Goal: Information Seeking & Learning: Learn about a topic

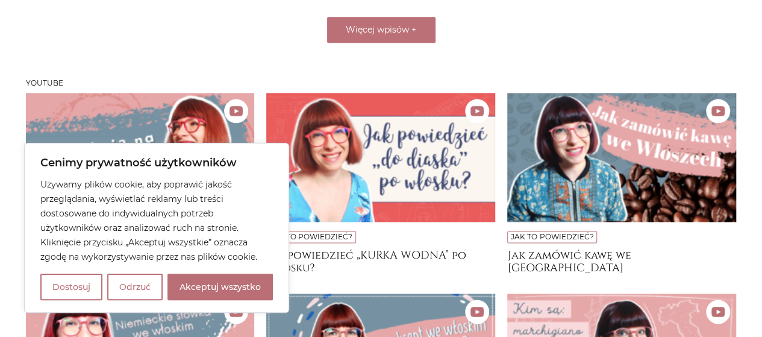
scroll to position [1104, 0]
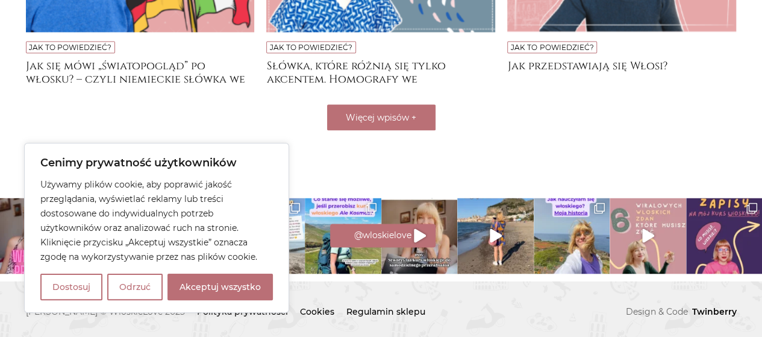
click at [195, 284] on button "Akceptuj wszystko" at bounding box center [219, 286] width 105 height 27
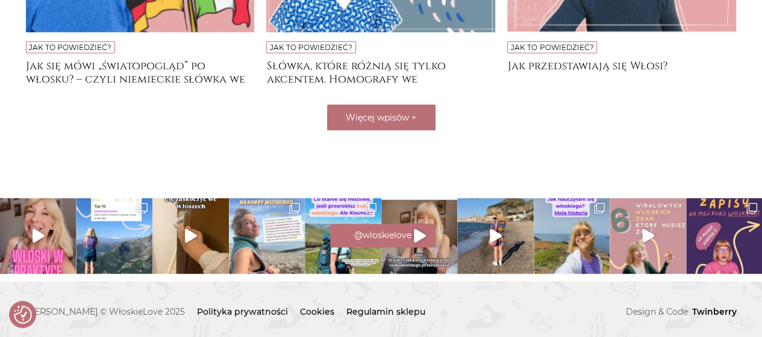
checkbox input "true"
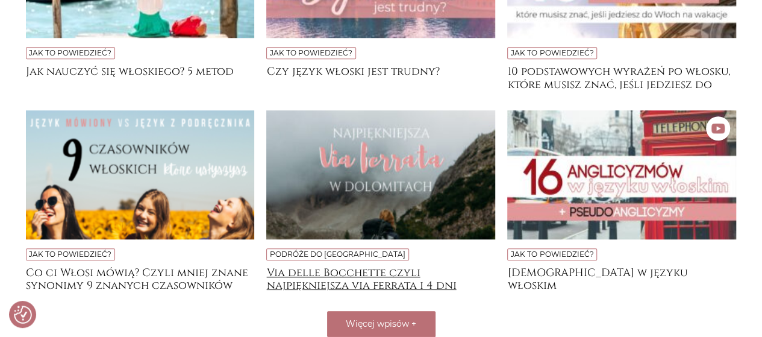
scroll to position [516, 0]
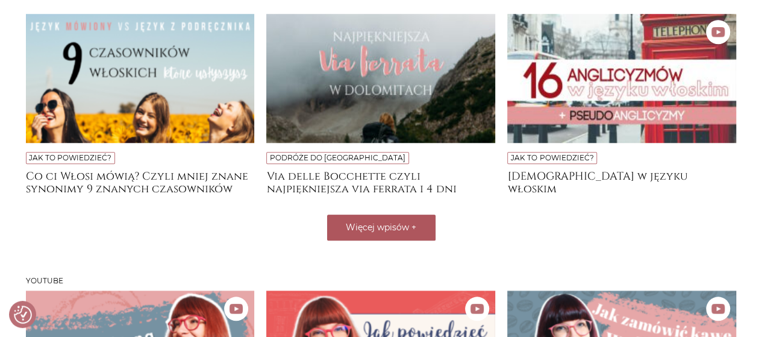
click at [407, 217] on button "Więcej wpisów +" at bounding box center [381, 227] width 108 height 26
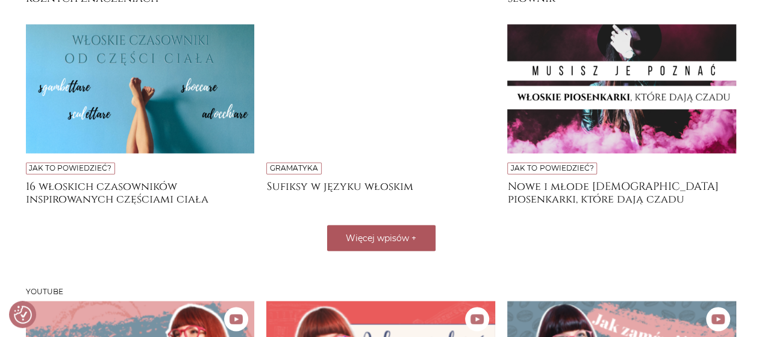
scroll to position [937, 0]
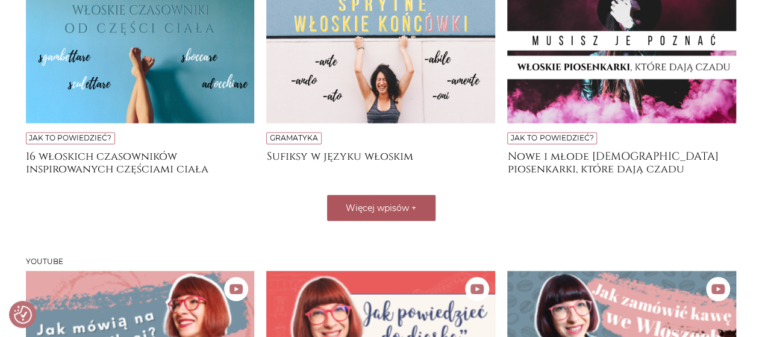
click at [393, 202] on span "Więcej wpisów" at bounding box center [377, 207] width 63 height 11
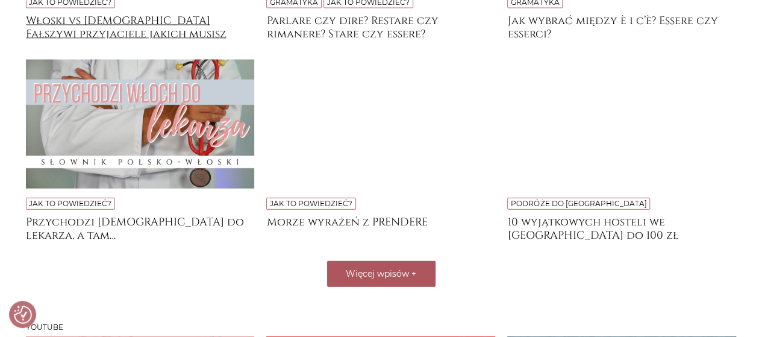
scroll to position [1419, 0]
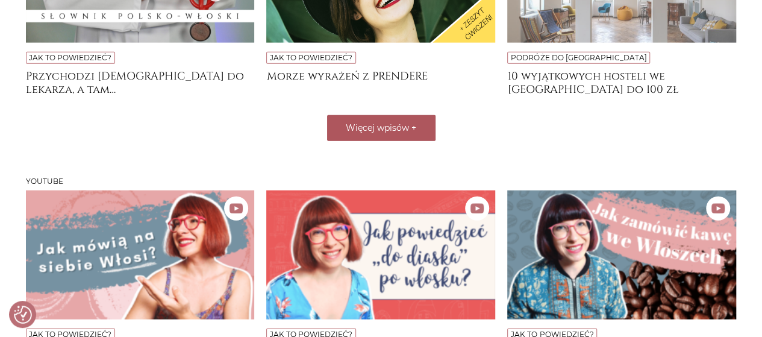
click at [387, 122] on span "Więcej wpisów" at bounding box center [377, 127] width 63 height 11
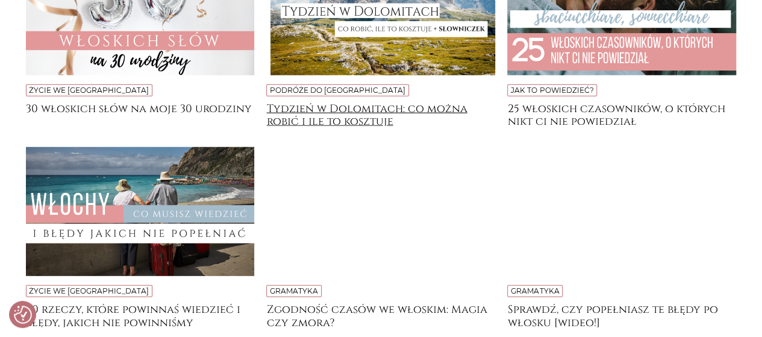
scroll to position [1781, 0]
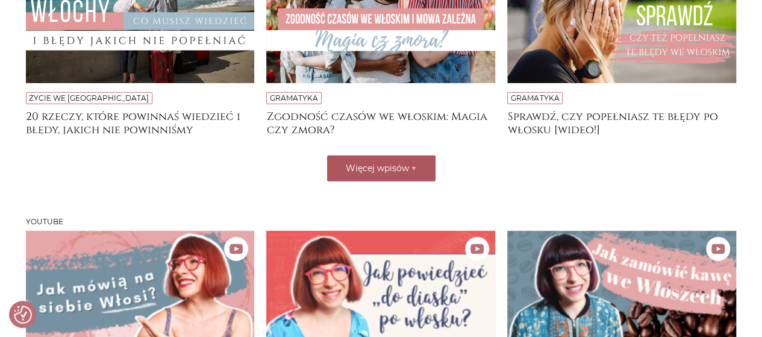
click at [366, 163] on span "Więcej wpisów" at bounding box center [377, 168] width 63 height 11
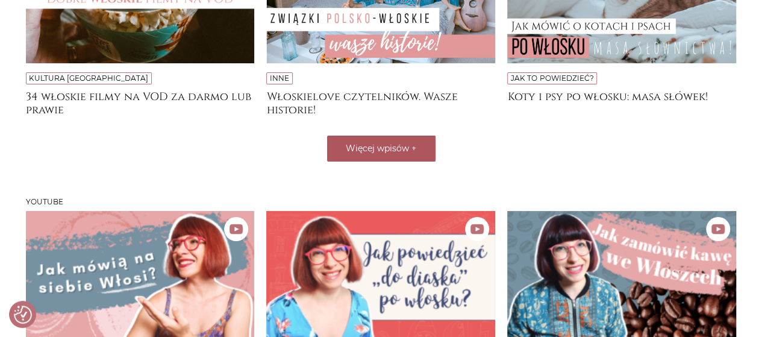
scroll to position [2202, 0]
click at [360, 143] on span "Więcej wpisów" at bounding box center [377, 148] width 63 height 11
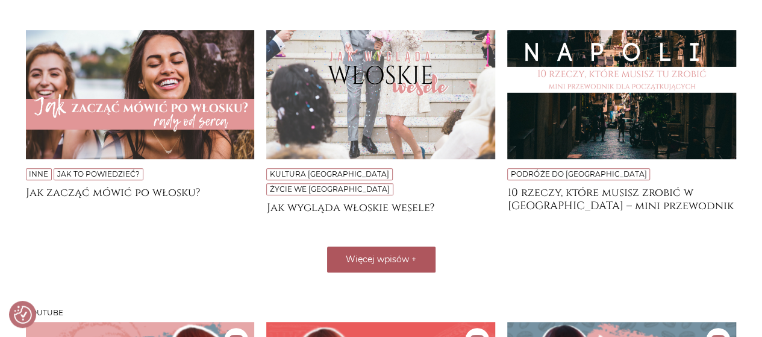
scroll to position [2564, 0]
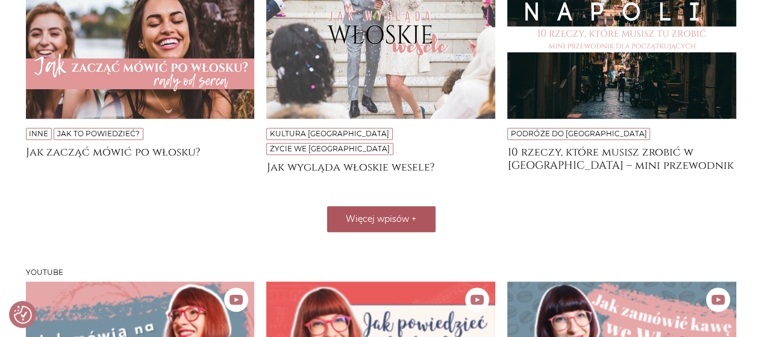
click at [389, 213] on span "Więcej wpisów" at bounding box center [377, 218] width 63 height 11
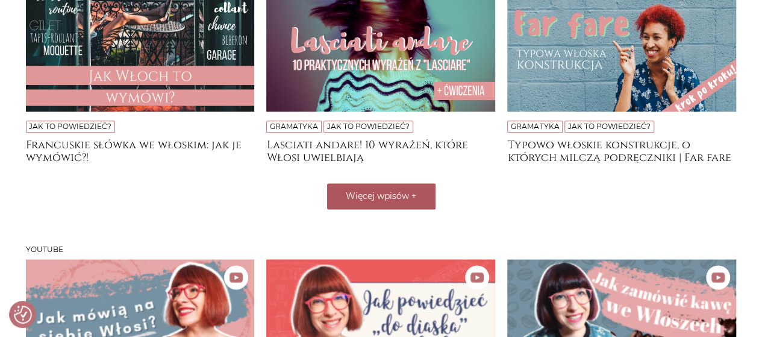
scroll to position [3046, 0]
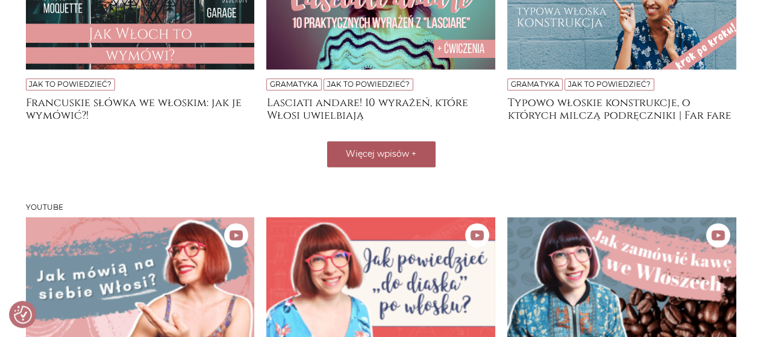
click at [372, 148] on span "Więcej wpisów" at bounding box center [377, 153] width 63 height 11
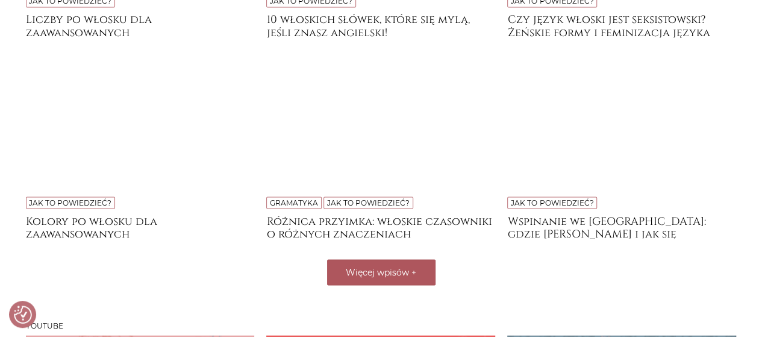
scroll to position [3347, 0]
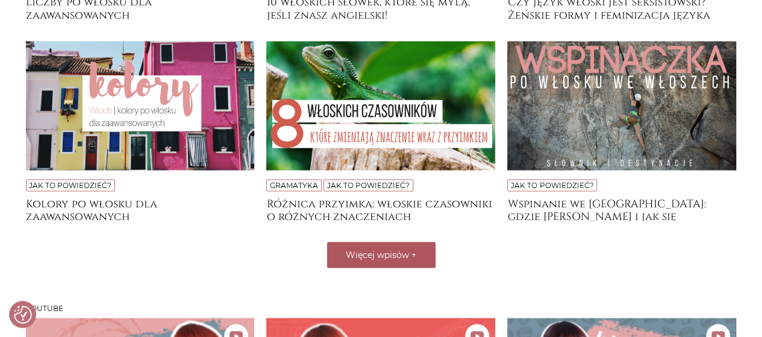
click at [393, 249] on span "Więcej wpisów" at bounding box center [377, 254] width 63 height 11
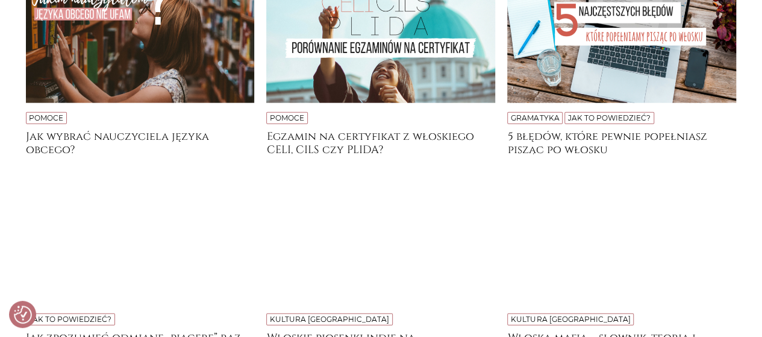
scroll to position [3648, 0]
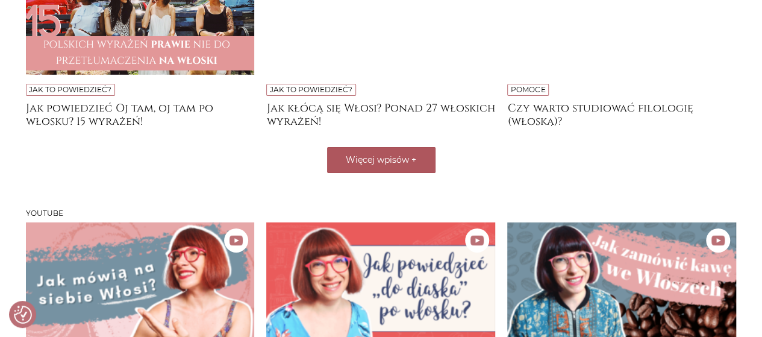
scroll to position [4250, 0]
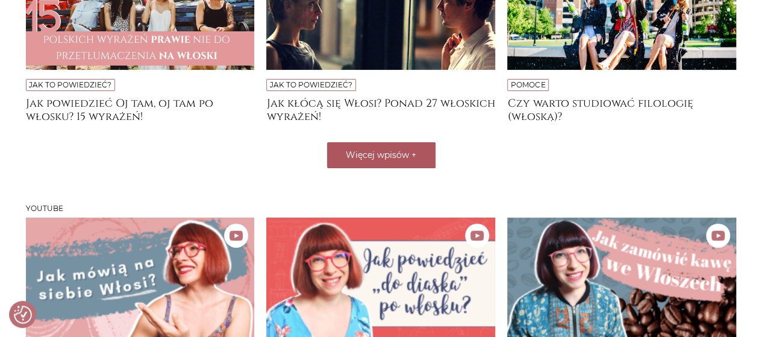
click at [379, 149] on span "Więcej wpisów" at bounding box center [377, 154] width 63 height 11
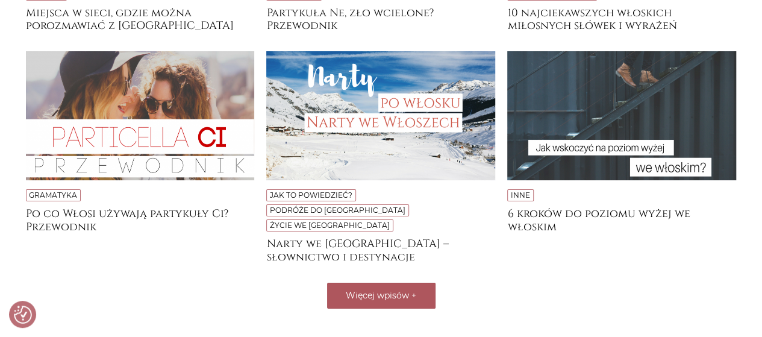
scroll to position [4552, 0]
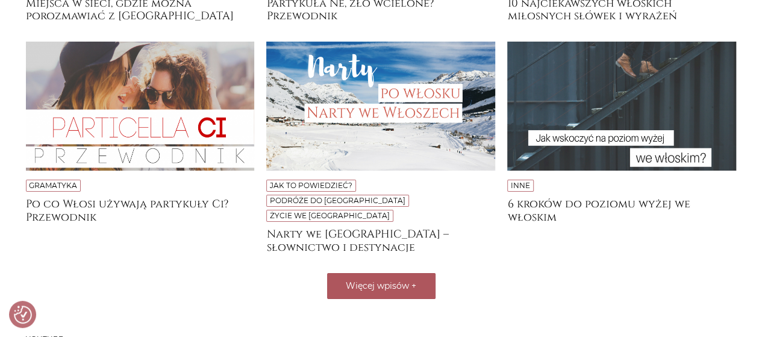
click at [405, 280] on span "Więcej wpisów" at bounding box center [377, 285] width 63 height 11
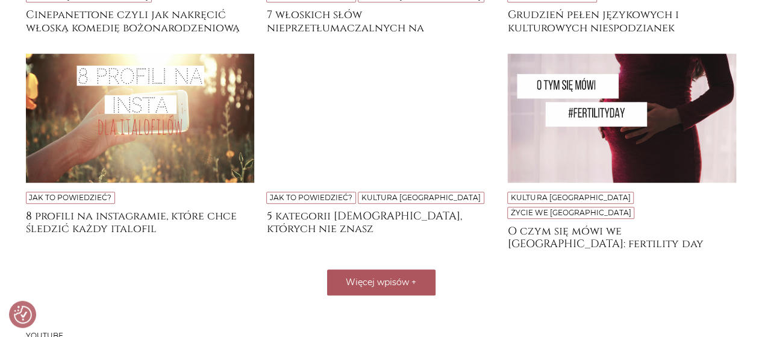
scroll to position [4973, 0]
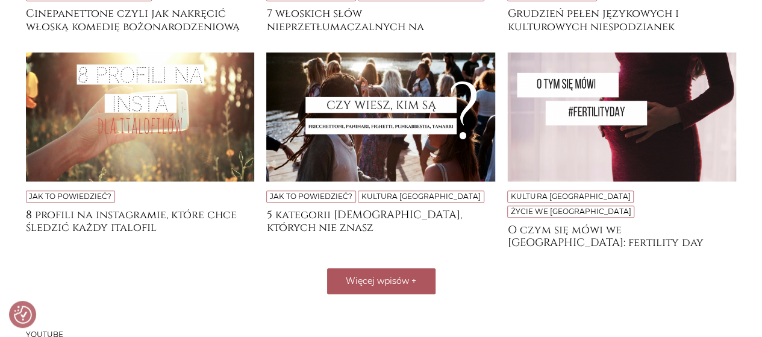
click at [410, 268] on button "Więcej wpisów +" at bounding box center [381, 281] width 108 height 26
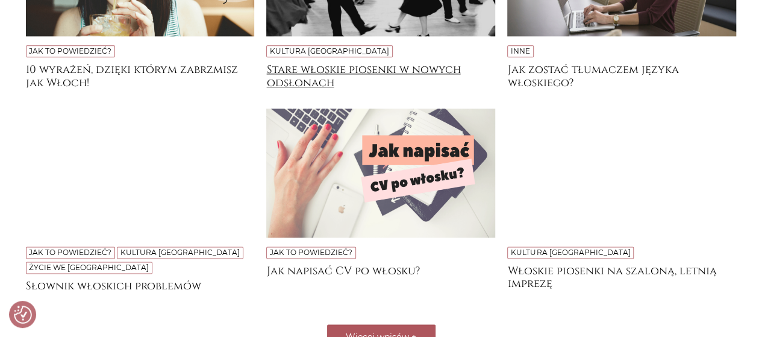
scroll to position [5335, 0]
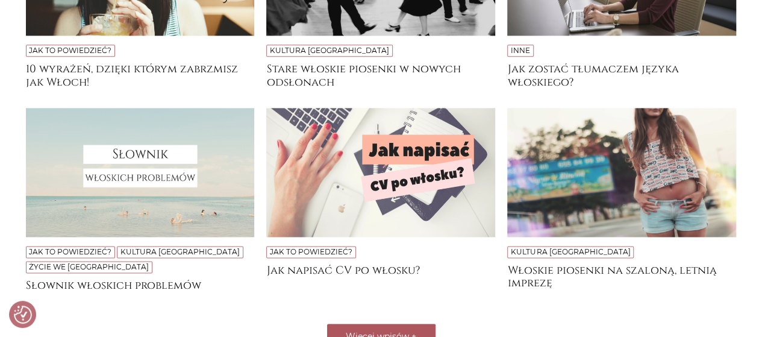
click at [399, 331] on span "Więcej wpisów" at bounding box center [377, 336] width 63 height 11
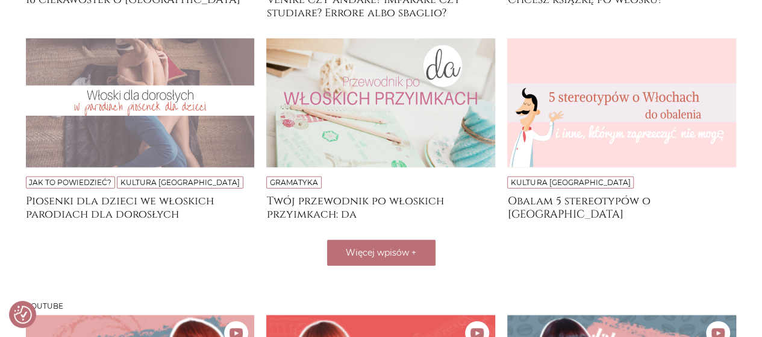
scroll to position [5877, 0]
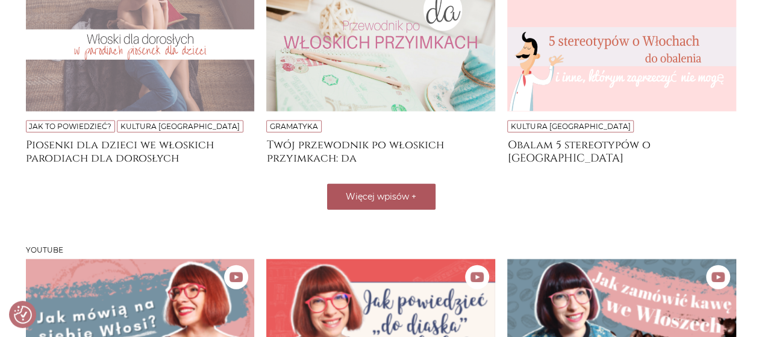
click at [363, 184] on button "Więcej wpisów +" at bounding box center [381, 197] width 108 height 26
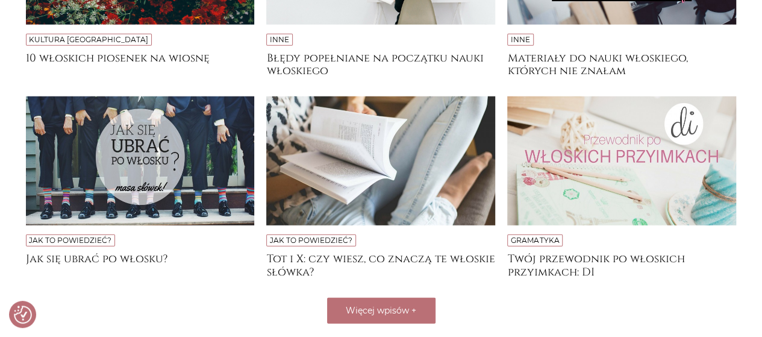
scroll to position [6298, 0]
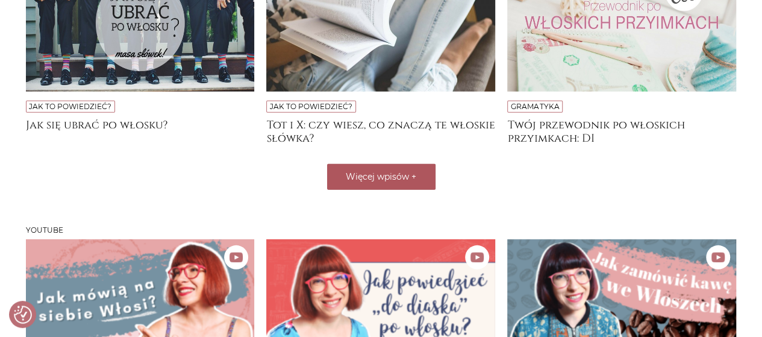
click at [387, 164] on button "Więcej wpisów +" at bounding box center [381, 177] width 108 height 26
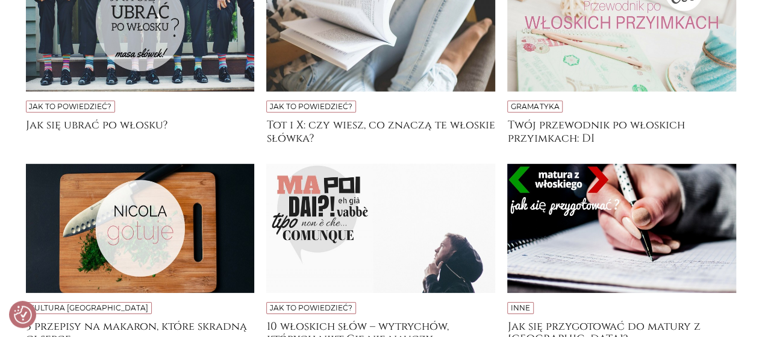
scroll to position [6539, 0]
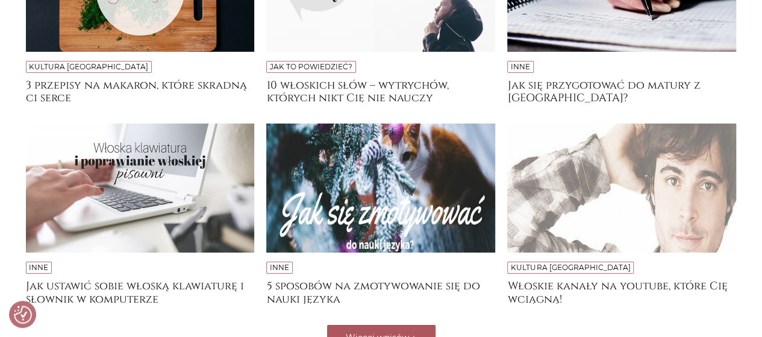
click at [401, 332] on span "Więcej wpisów" at bounding box center [377, 337] width 63 height 11
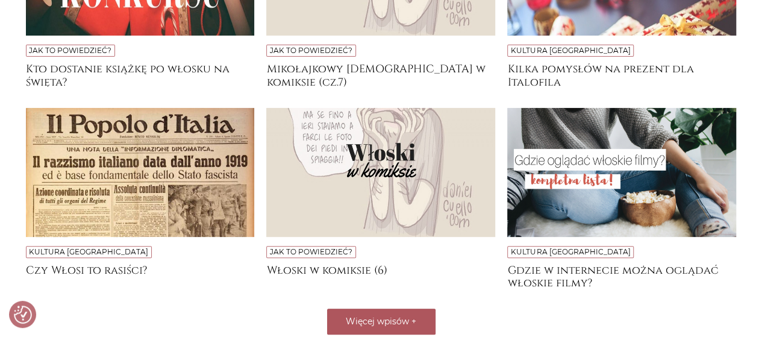
scroll to position [7021, 0]
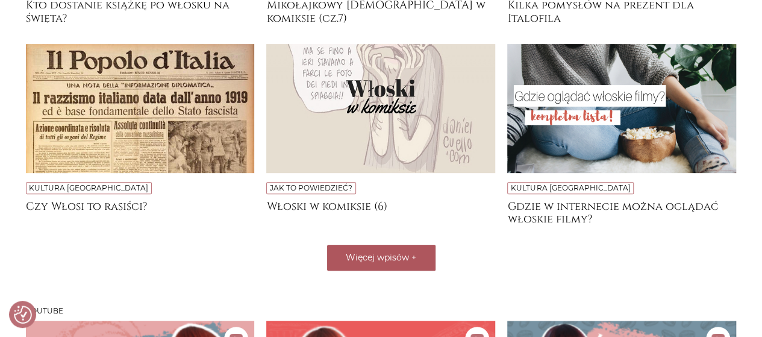
click at [365, 252] on span "Więcej wpisów" at bounding box center [377, 257] width 63 height 11
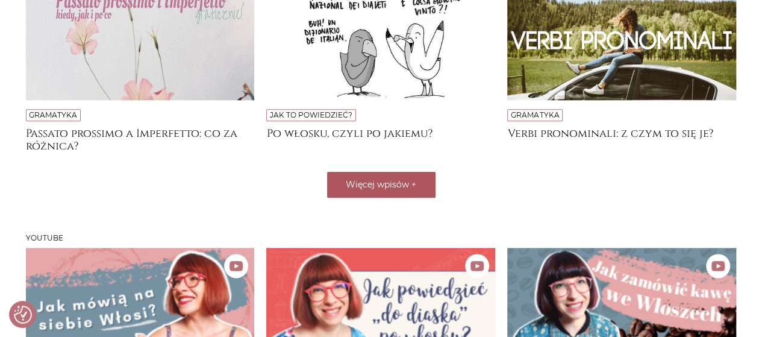
scroll to position [7503, 0]
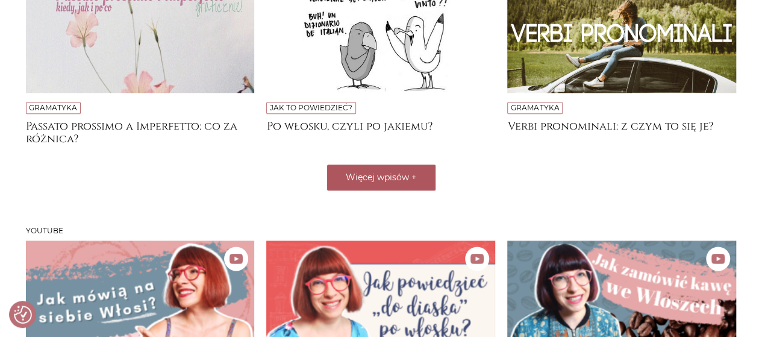
click at [376, 164] on button "Więcej wpisów +" at bounding box center [381, 177] width 108 height 26
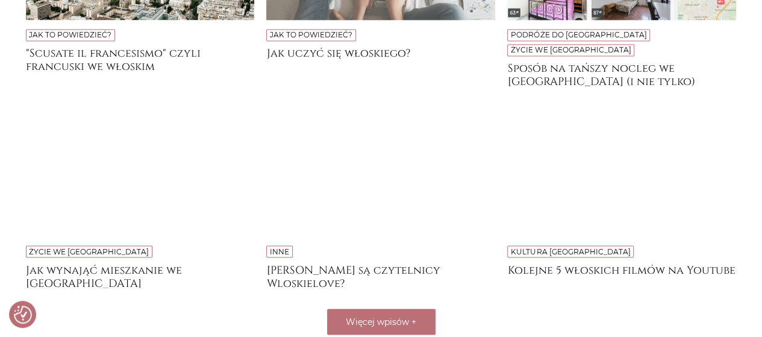
scroll to position [7804, 0]
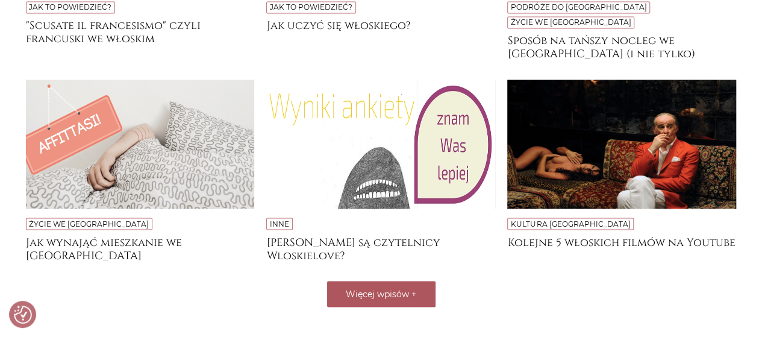
click at [407, 288] on span "Więcej wpisów" at bounding box center [377, 293] width 63 height 11
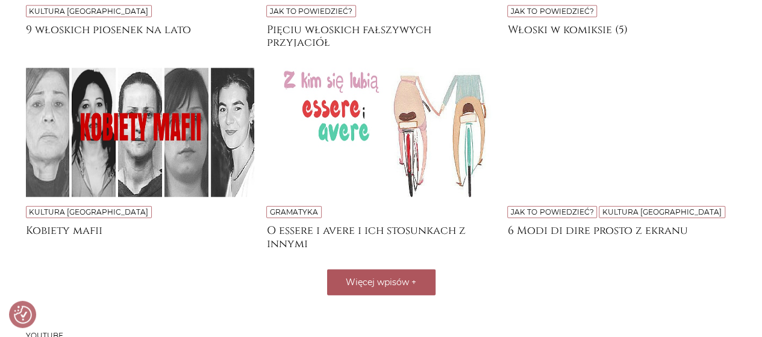
scroll to position [8226, 0]
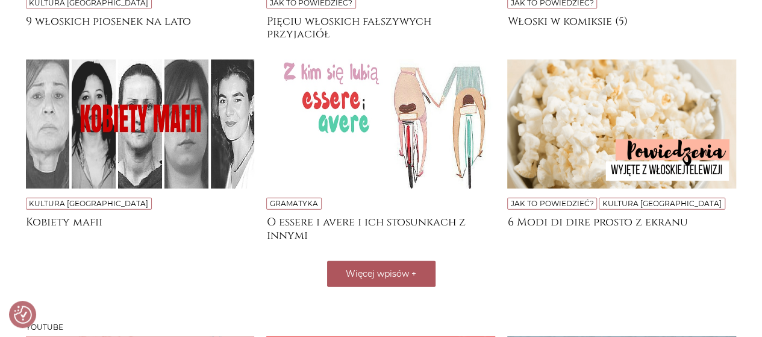
click at [392, 261] on button "Więcej wpisów +" at bounding box center [381, 274] width 108 height 26
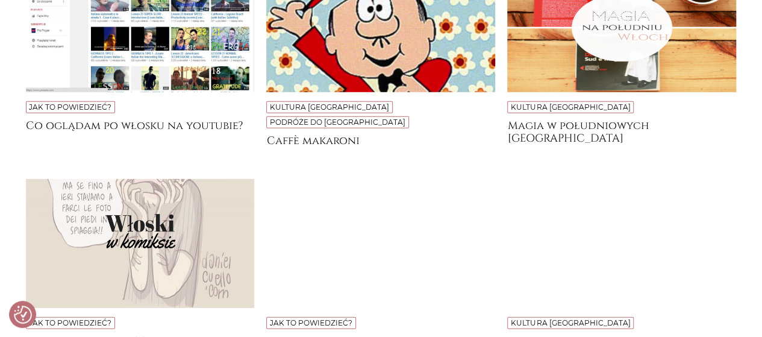
scroll to position [8587, 0]
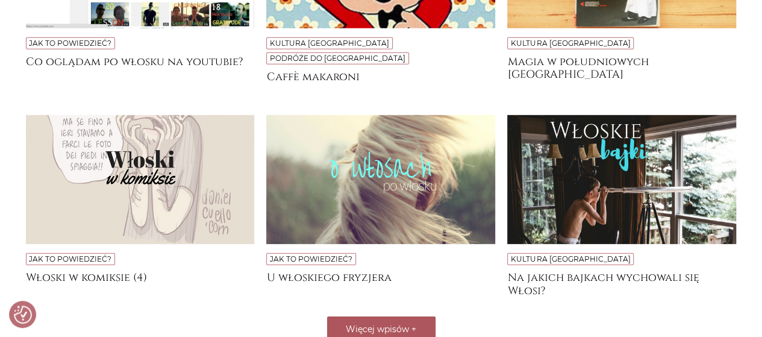
click at [389, 323] on span "Więcej wpisów" at bounding box center [377, 328] width 63 height 11
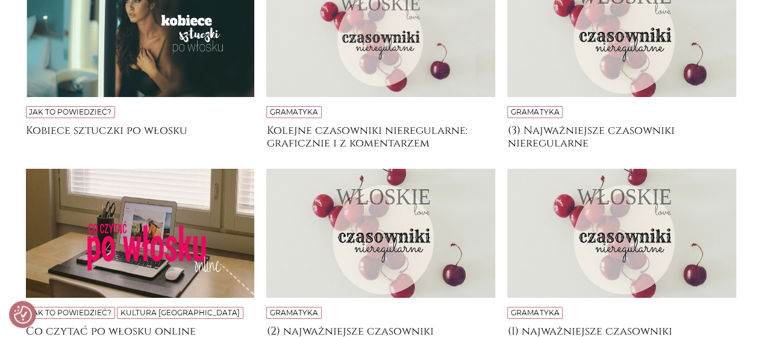
scroll to position [9069, 0]
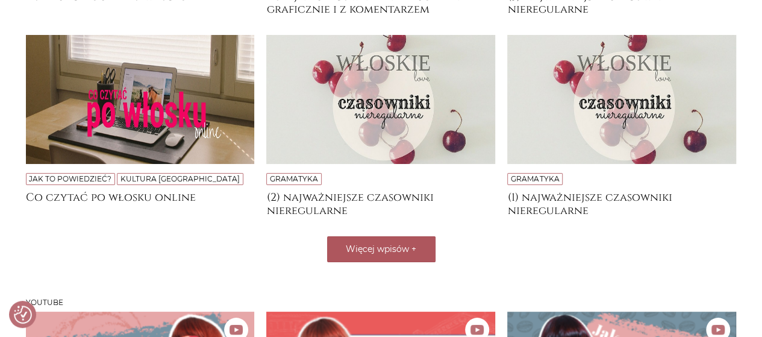
click at [403, 243] on span "Więcej wpisów" at bounding box center [377, 248] width 63 height 11
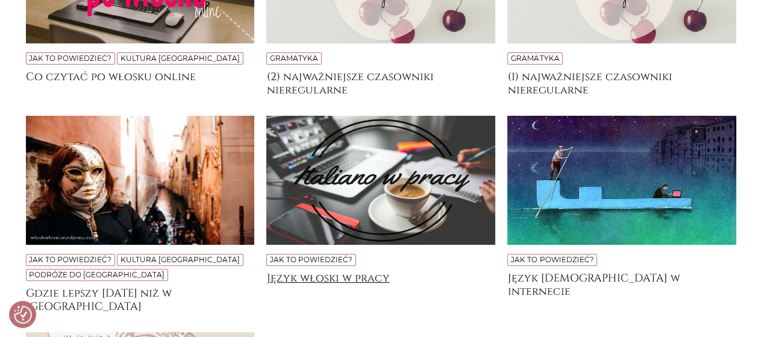
scroll to position [9371, 0]
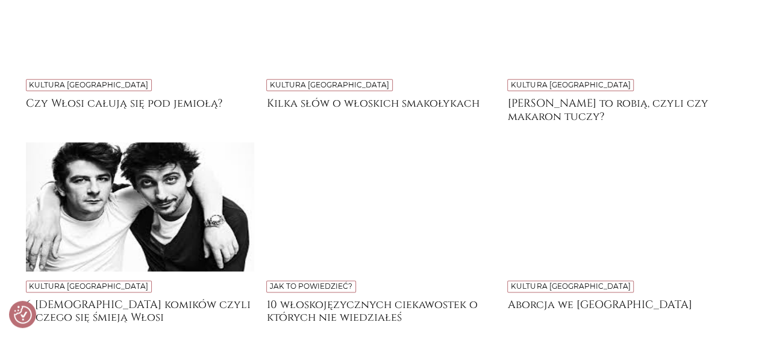
scroll to position [9792, 0]
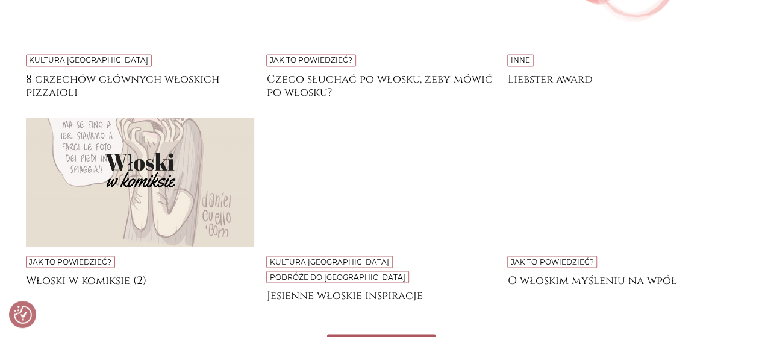
scroll to position [10214, 0]
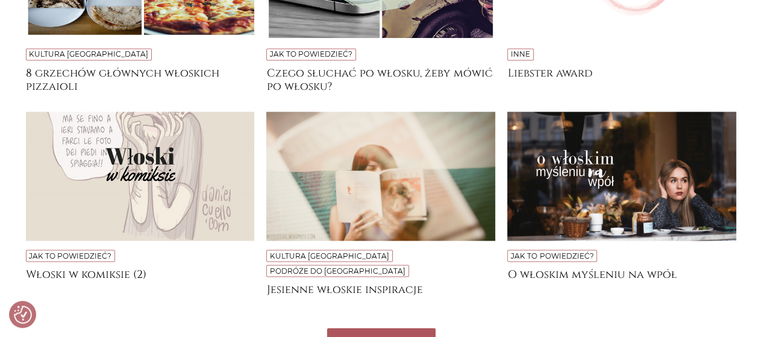
click at [410, 328] on button "Więcej wpisów +" at bounding box center [381, 341] width 108 height 26
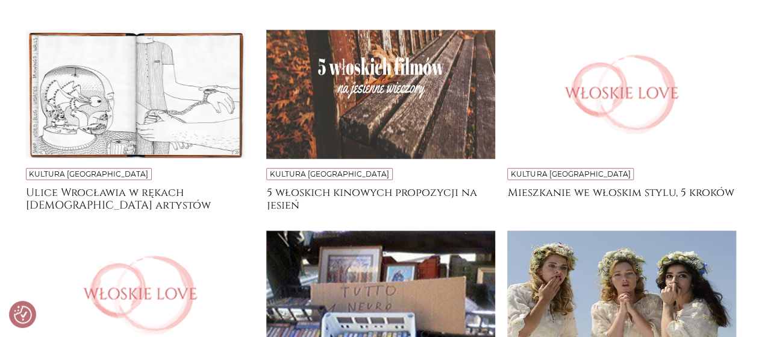
scroll to position [10575, 0]
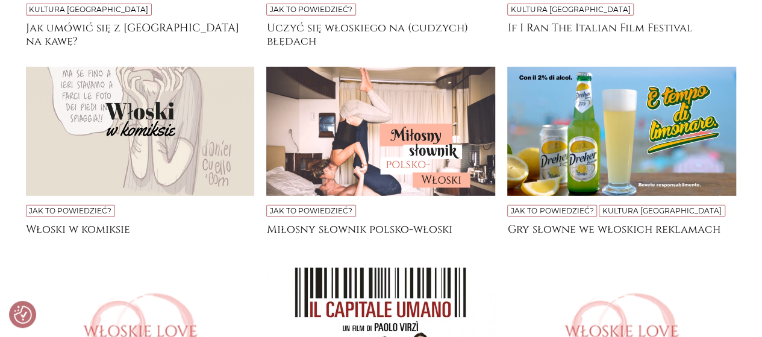
scroll to position [11057, 0]
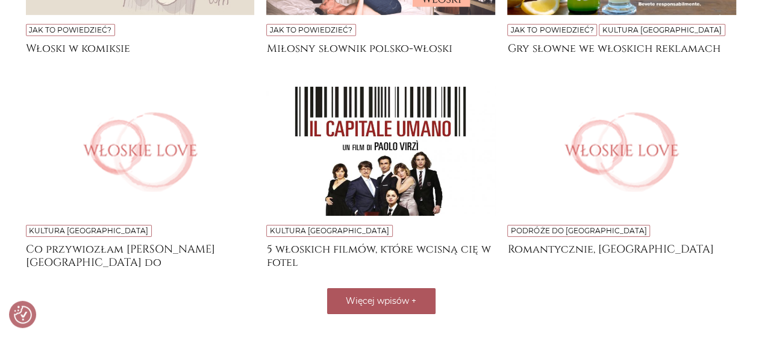
click at [383, 295] on span "Więcej wpisów" at bounding box center [377, 300] width 63 height 11
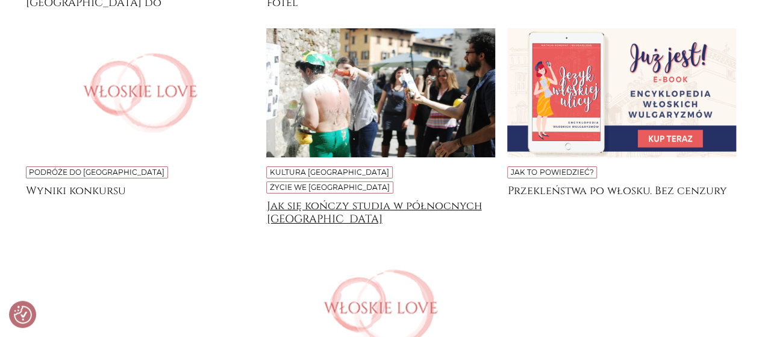
scroll to position [11419, 0]
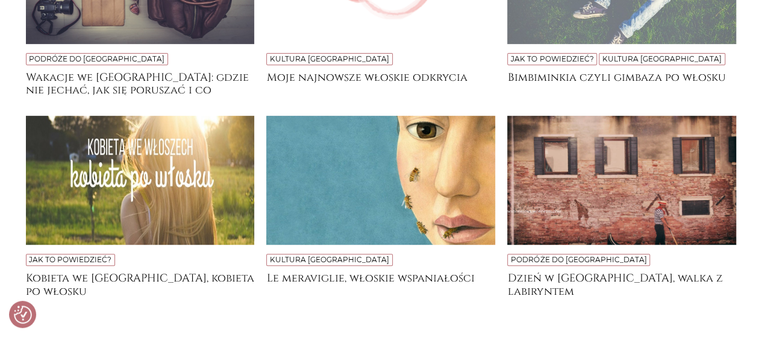
scroll to position [11720, 0]
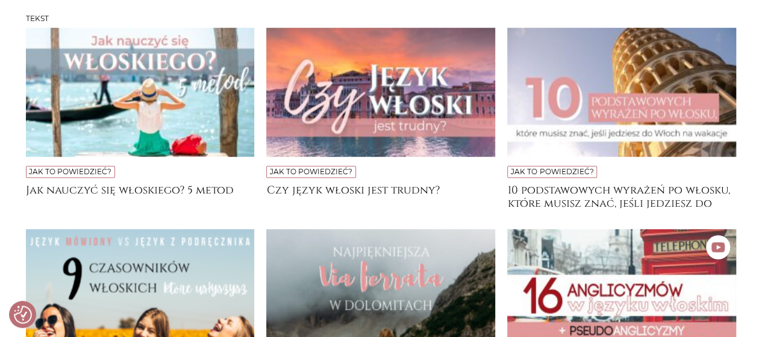
scroll to position [301, 0]
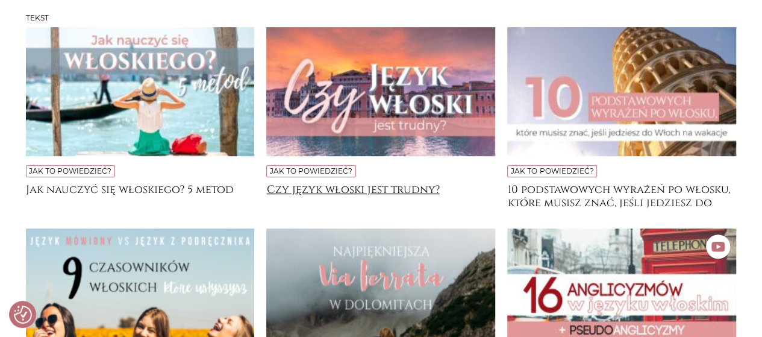
click at [328, 185] on h4 "Czy język włoski jest trudny?" at bounding box center [380, 195] width 229 height 24
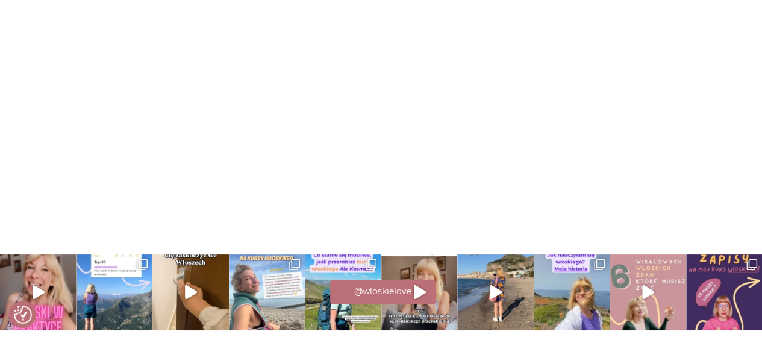
scroll to position [4608, 0]
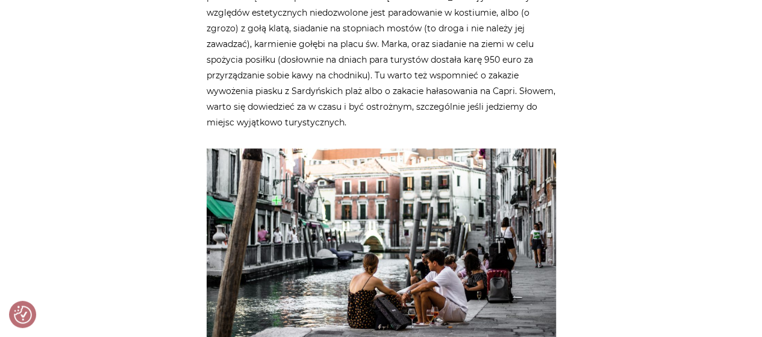
scroll to position [964, 0]
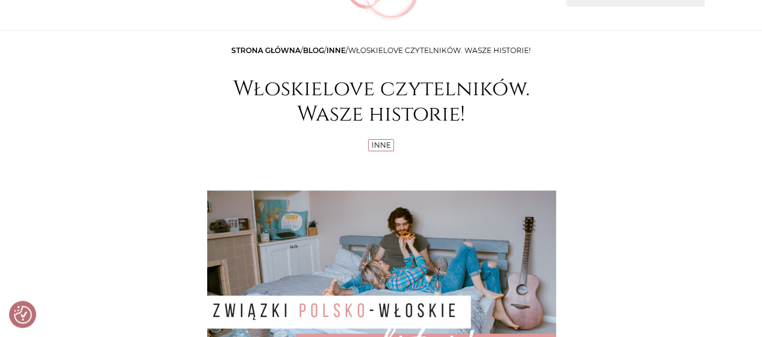
scroll to position [482, 0]
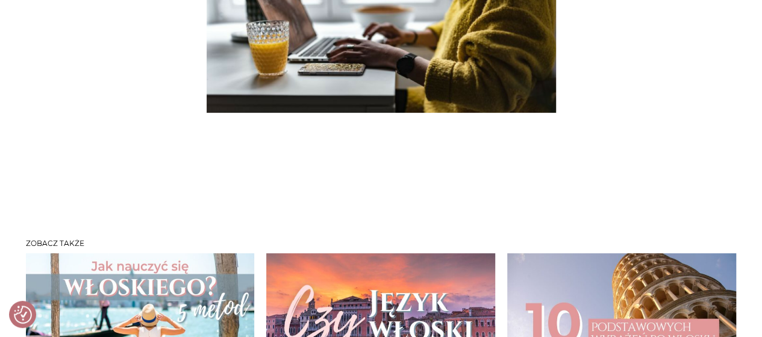
scroll to position [2650, 0]
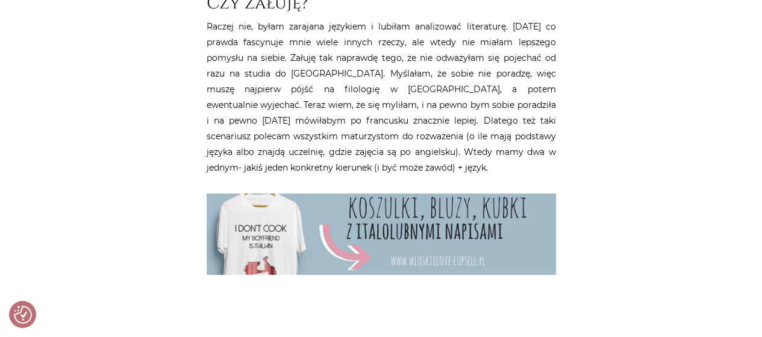
scroll to position [1906, 0]
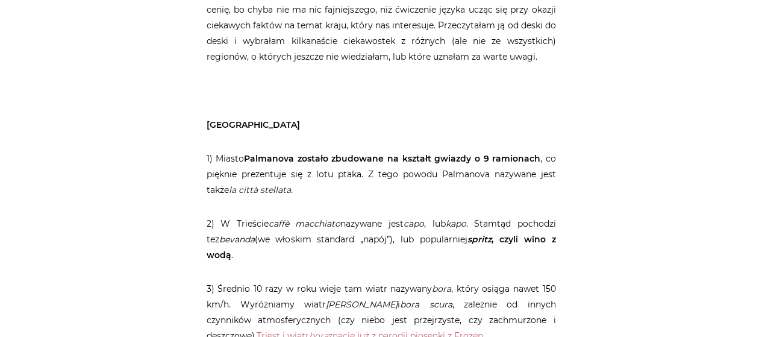
scroll to position [1431, 0]
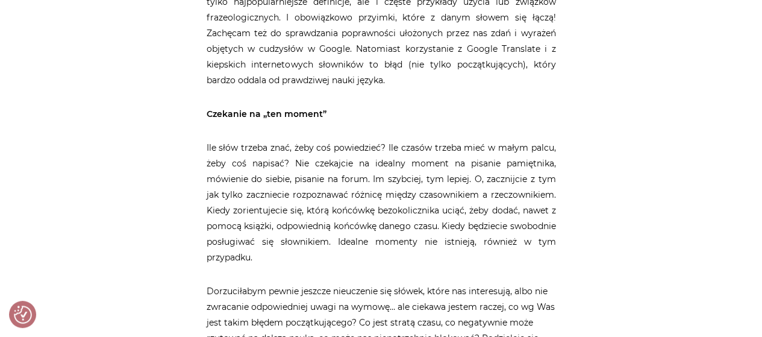
scroll to position [1999, 0]
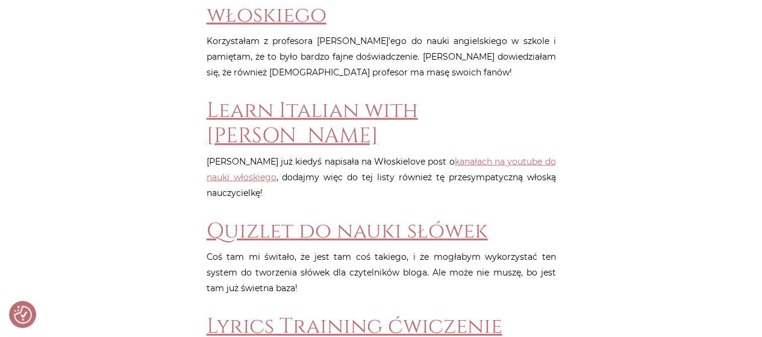
scroll to position [1241, 0]
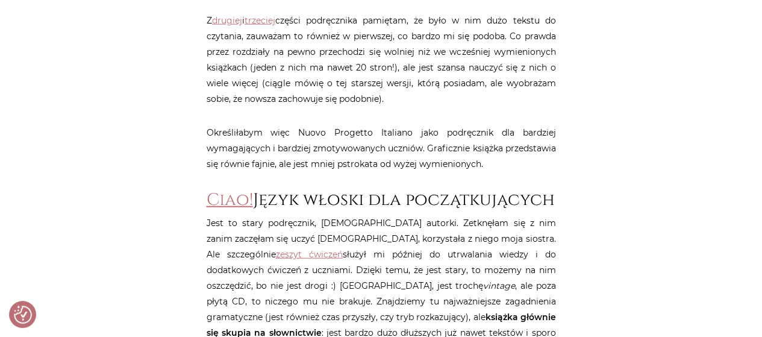
scroll to position [1564, 0]
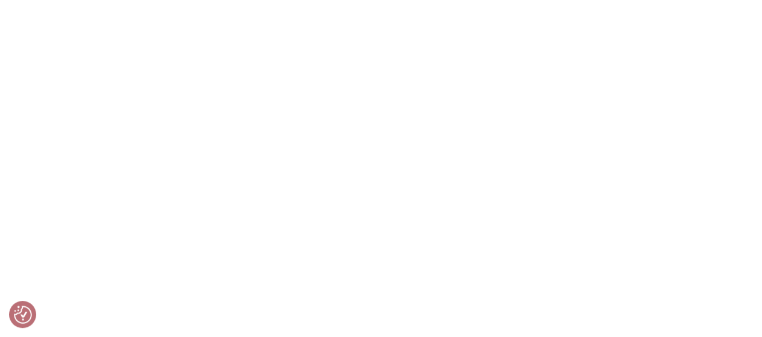
scroll to position [9804, 0]
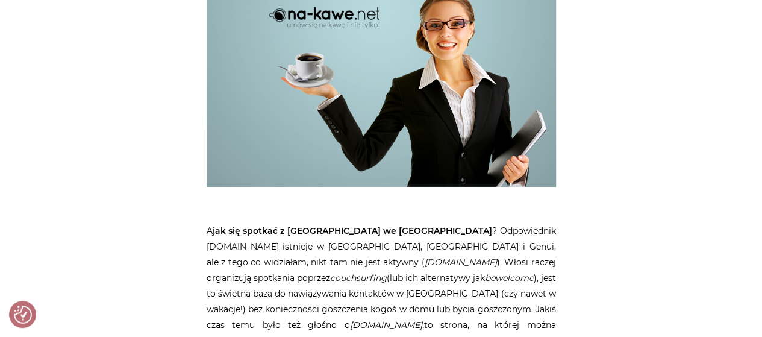
scroll to position [476, 0]
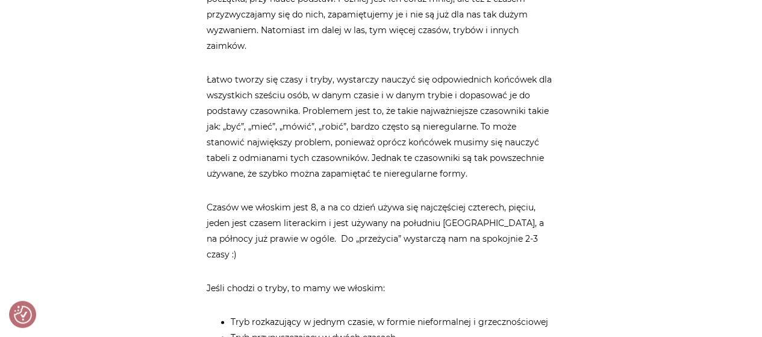
scroll to position [3038, 0]
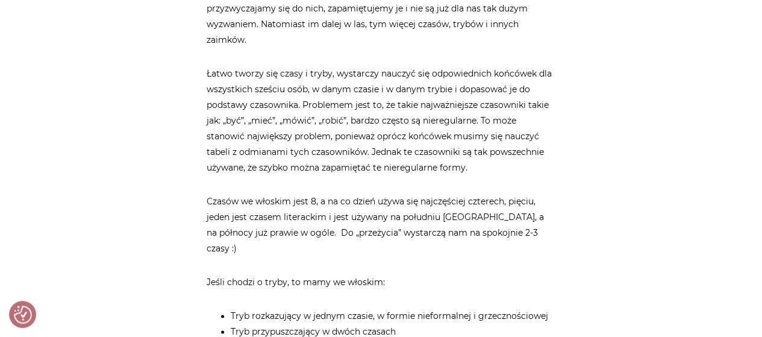
drag, startPoint x: 770, startPoint y: 15, endPoint x: 770, endPoint y: 219, distance: 203.6
